Goal: Information Seeking & Learning: Find specific fact

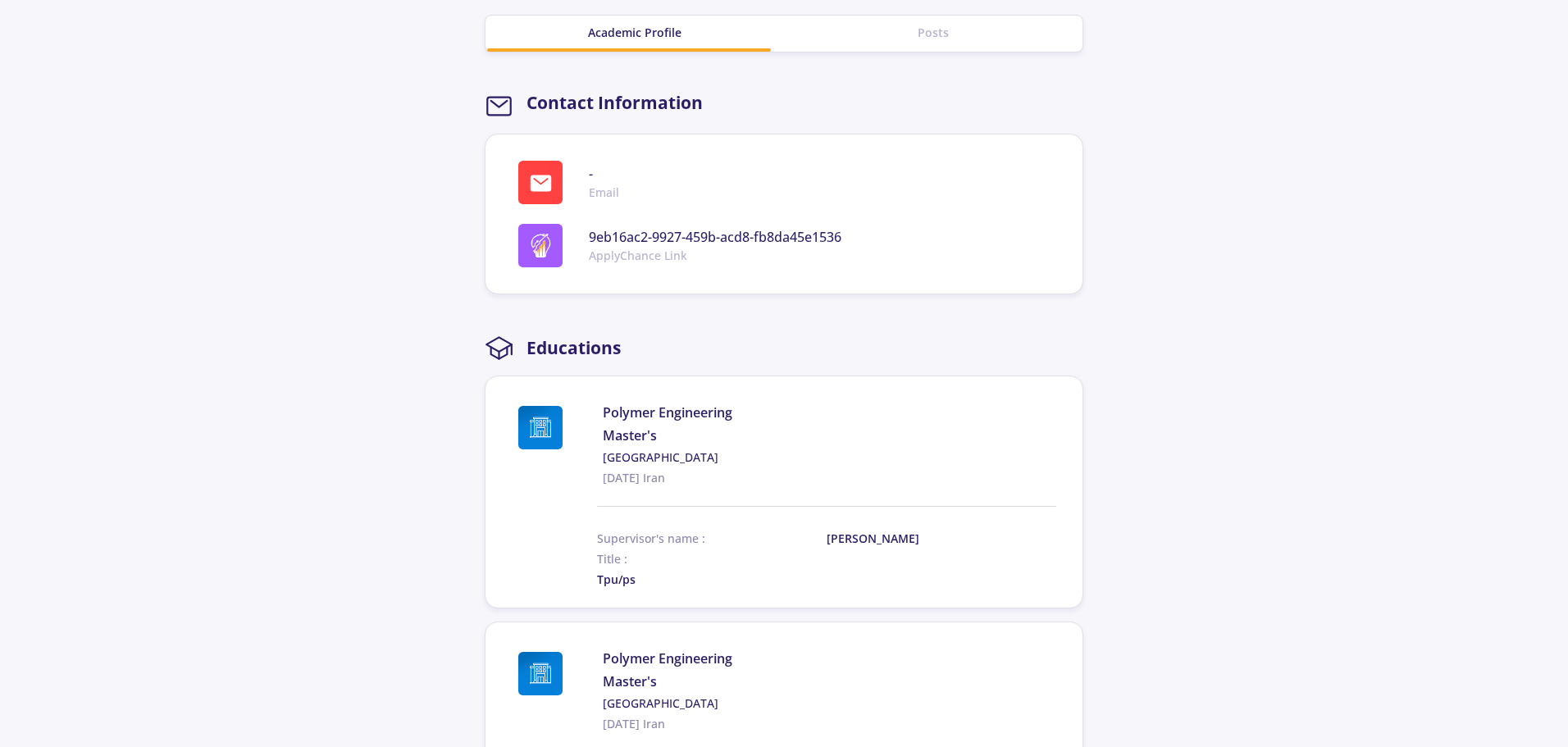
scroll to position [656, 0]
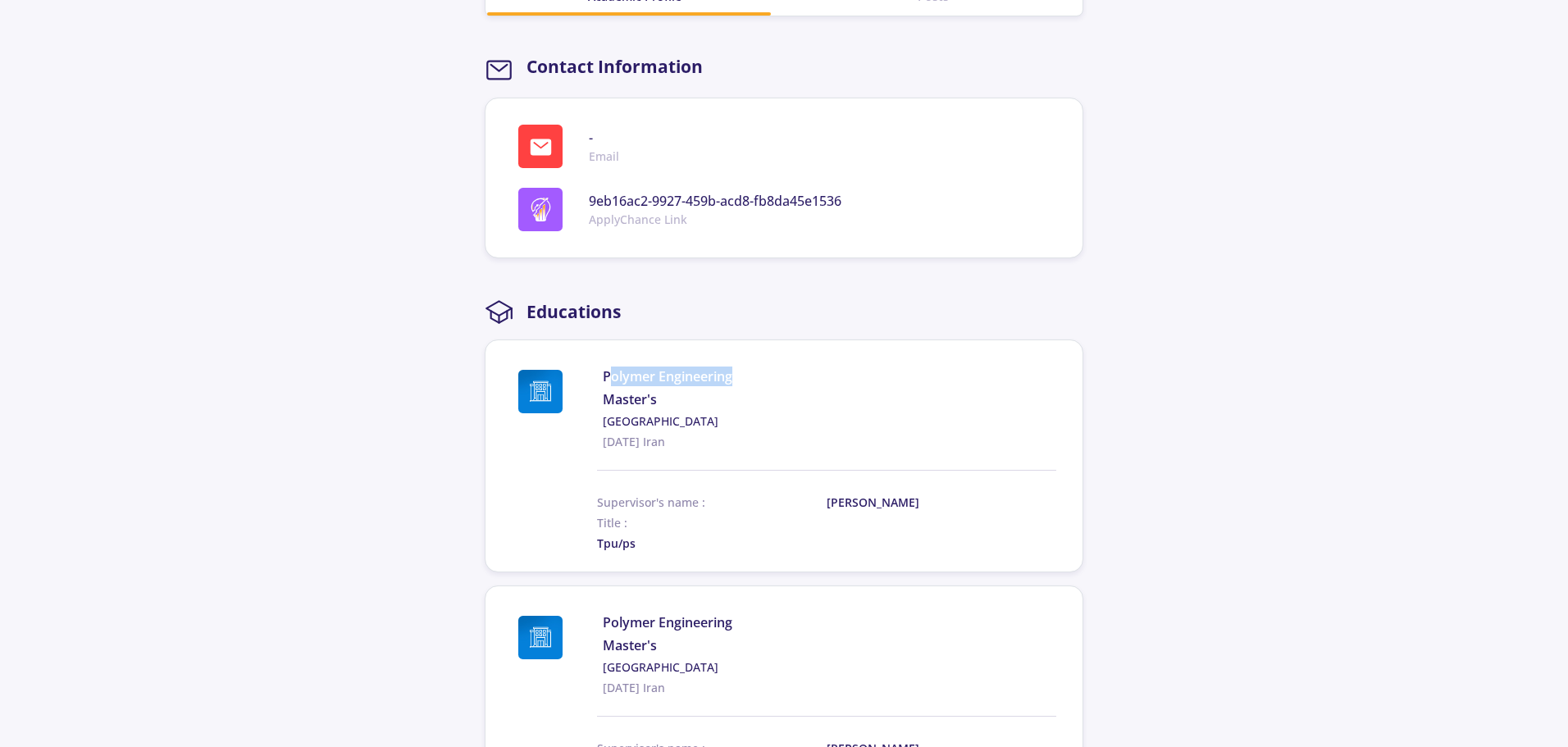
drag, startPoint x: 609, startPoint y: 378, endPoint x: 754, endPoint y: 377, distance: 145.0
click at [754, 377] on span "Polymer Engineering" at bounding box center [829, 376] width 453 height 20
click at [795, 388] on div "Polymer Engineering Master's Amirkabir University of Technology [DATE] [GEOGRAP…" at bounding box center [829, 408] width 453 height 84
drag, startPoint x: 599, startPoint y: 376, endPoint x: 747, endPoint y: 375, distance: 148.0
click at [747, 375] on div "Polymer Engineering Master's Amirkabir University of Technology [DATE] [GEOGRAP…" at bounding box center [781, 408] width 551 height 84
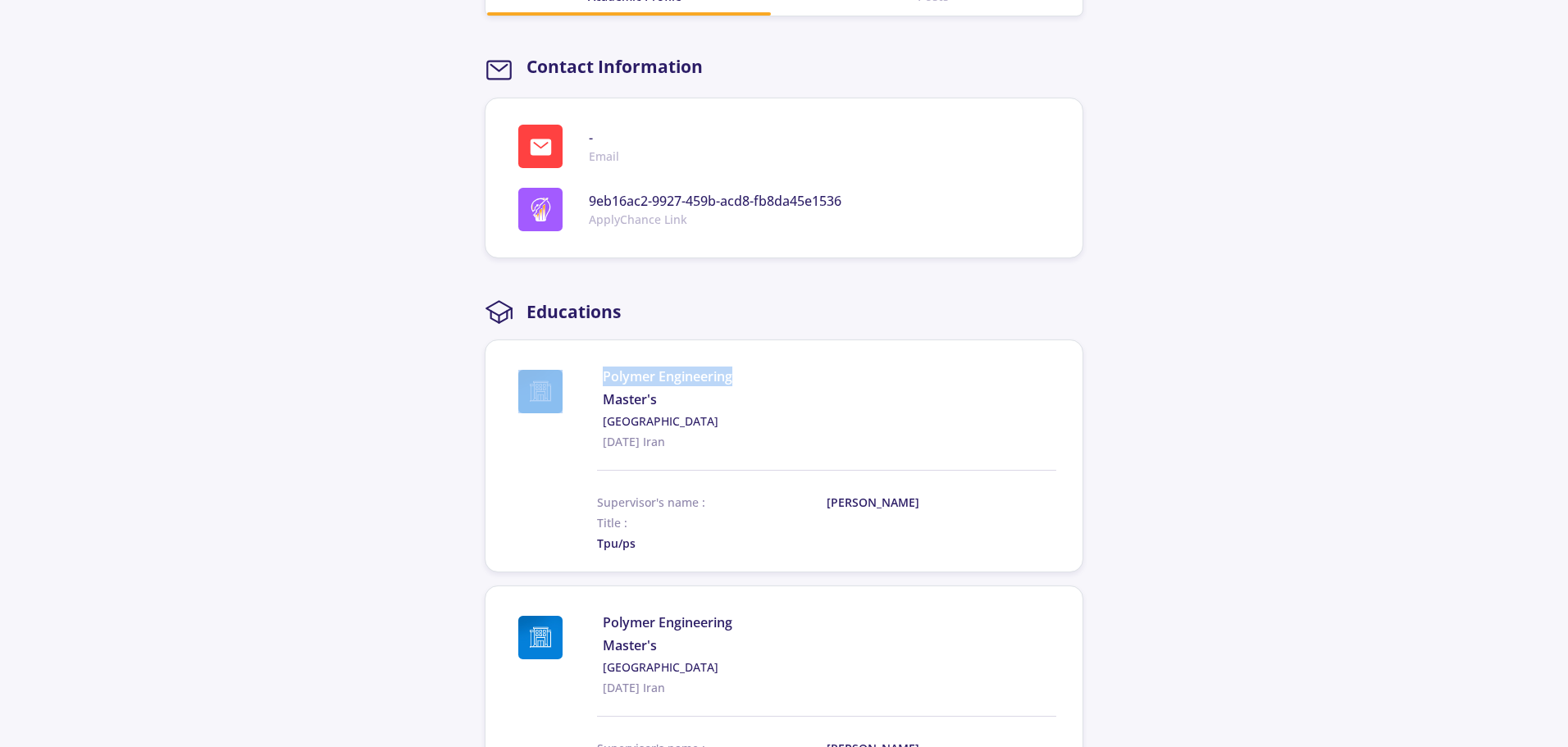
click at [614, 383] on span "Polymer Engineering" at bounding box center [829, 376] width 453 height 20
drag, startPoint x: 603, startPoint y: 372, endPoint x: 771, endPoint y: 375, distance: 168.0
click at [771, 375] on span "Polymer Engineering" at bounding box center [829, 376] width 453 height 20
copy span "Polymer Engineering"
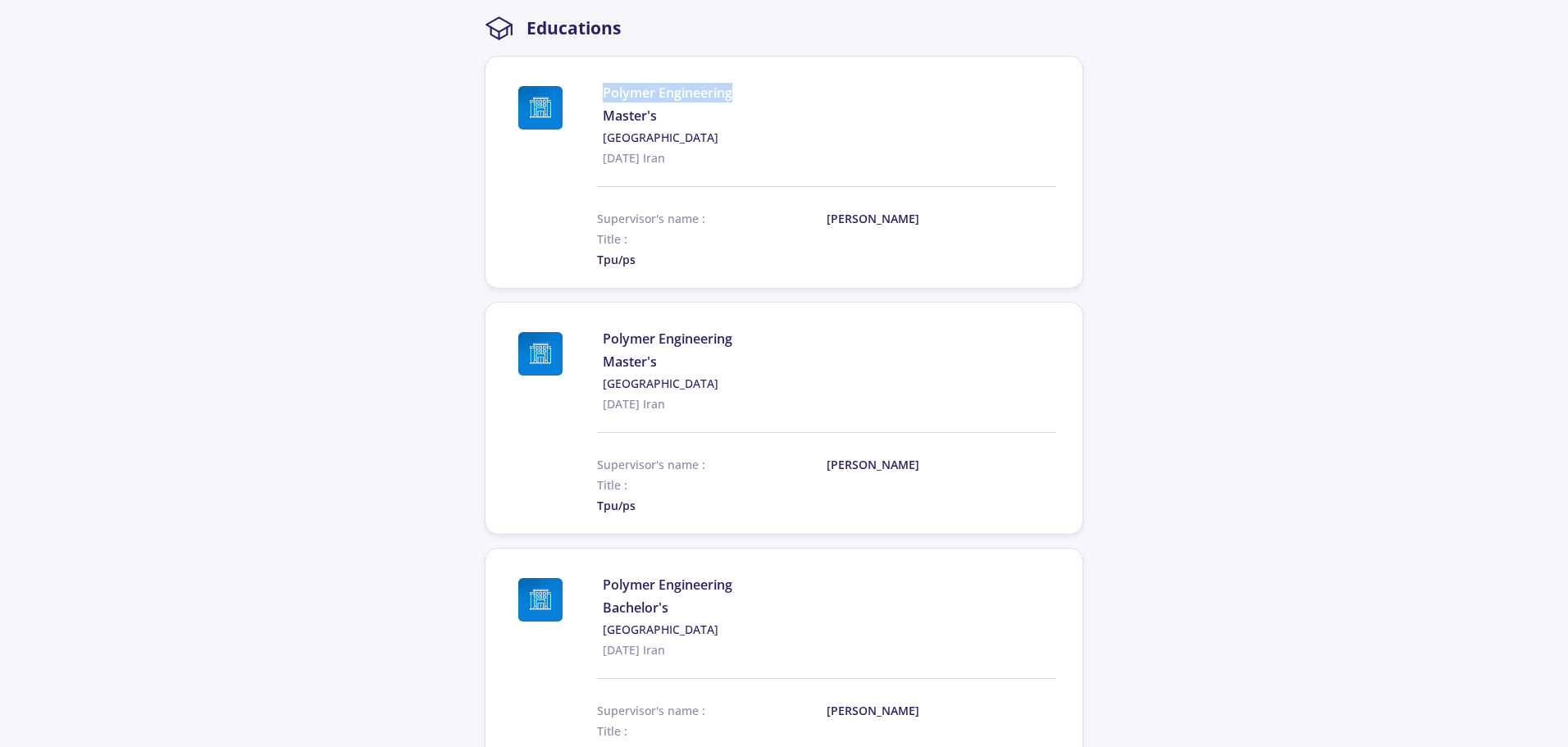
scroll to position [902, 0]
